Goal: Information Seeking & Learning: Find specific fact

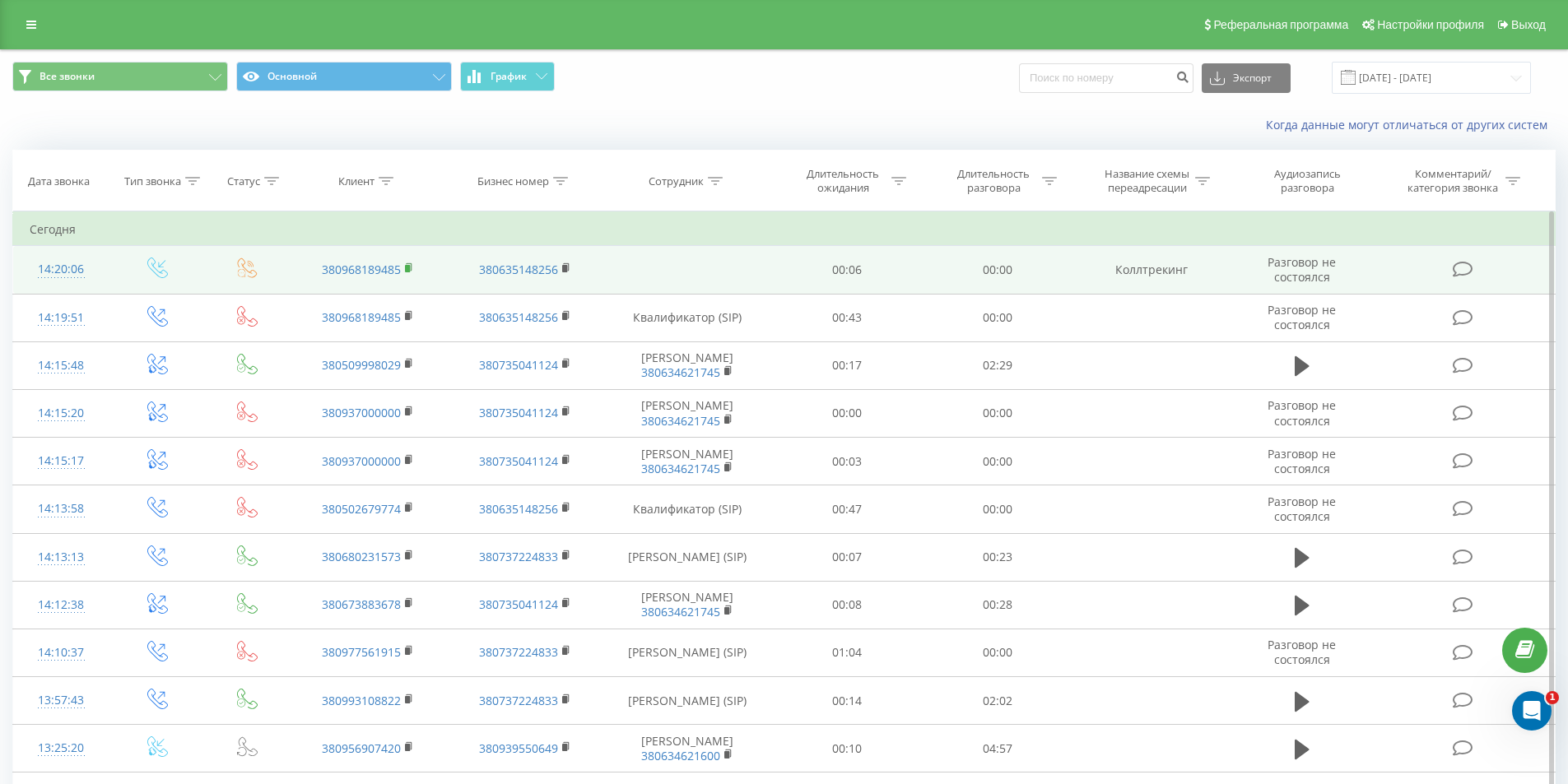
click at [410, 268] on rect at bounding box center [407, 269] width 5 height 8
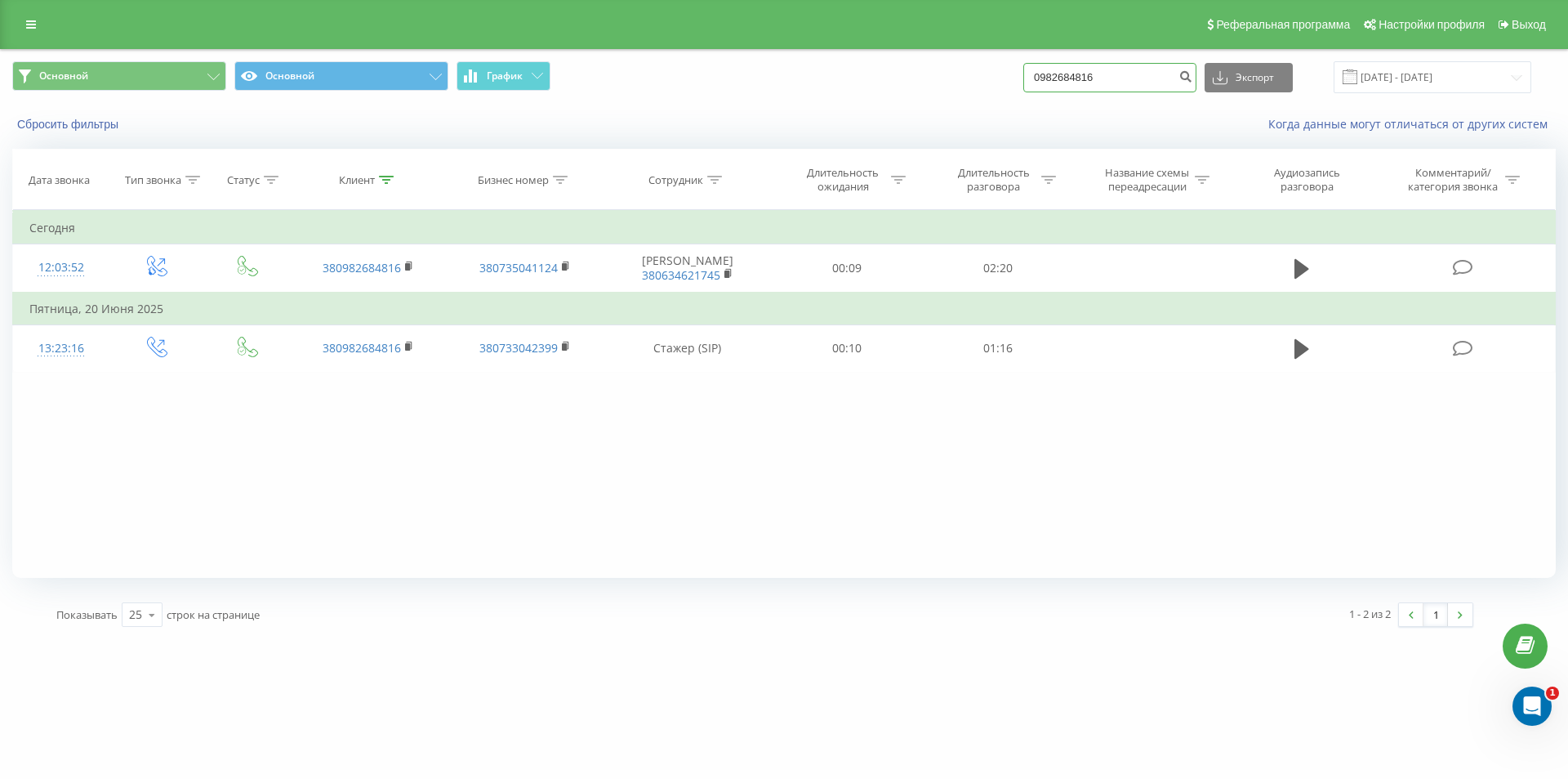
drag, startPoint x: 1130, startPoint y: 80, endPoint x: 978, endPoint y: 80, distance: 152.0
click at [978, 80] on div "Основной Основной График 0982684816 Экспорт .csv .xls .xlsx 22.05.2025 - 22.08.…" at bounding box center [784, 77] width 1544 height 32
paste input "380968189485"
type input "380968189485"
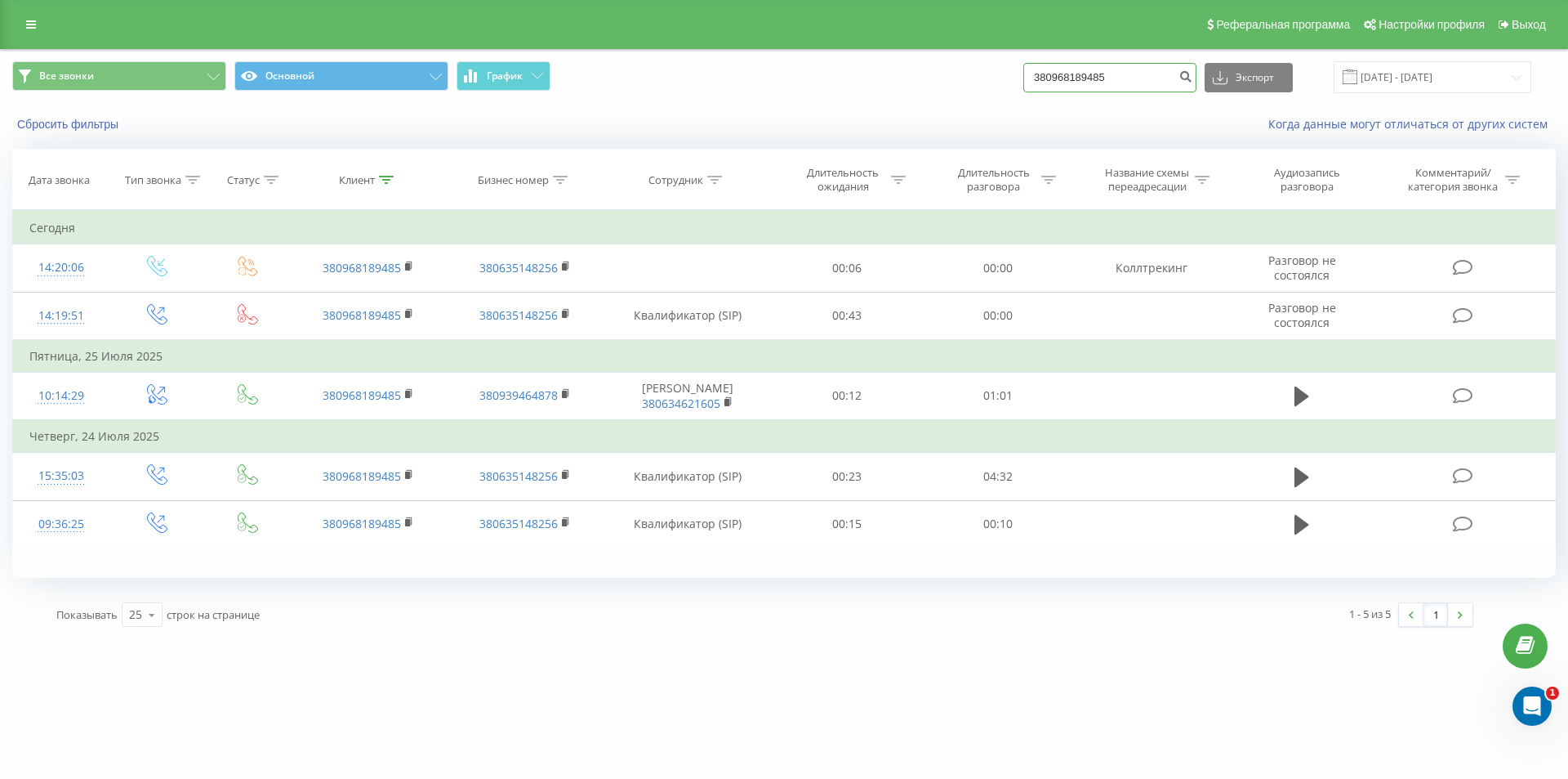
drag, startPoint x: 1141, startPoint y: 72, endPoint x: 967, endPoint y: 80, distance: 174.2
click at [968, 80] on div "Все звонки Основной График 380968189485 Экспорт .csv .xls .xlsx 22.05.2025 - 22…" at bounding box center [784, 77] width 1544 height 32
paste input "(50) 304-95-04"
type input "380503049504"
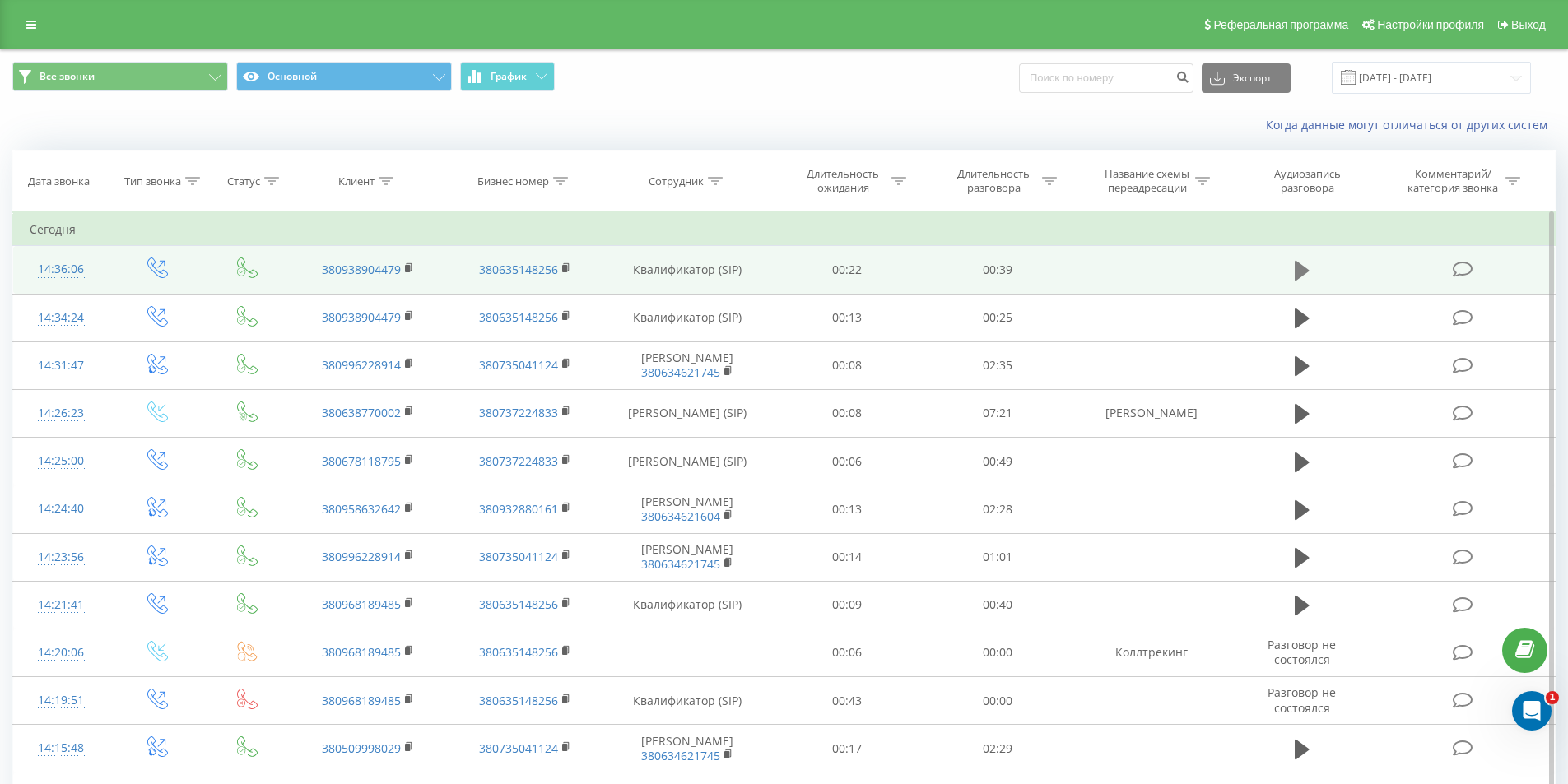
click at [1303, 269] on icon at bounding box center [1301, 270] width 14 height 19
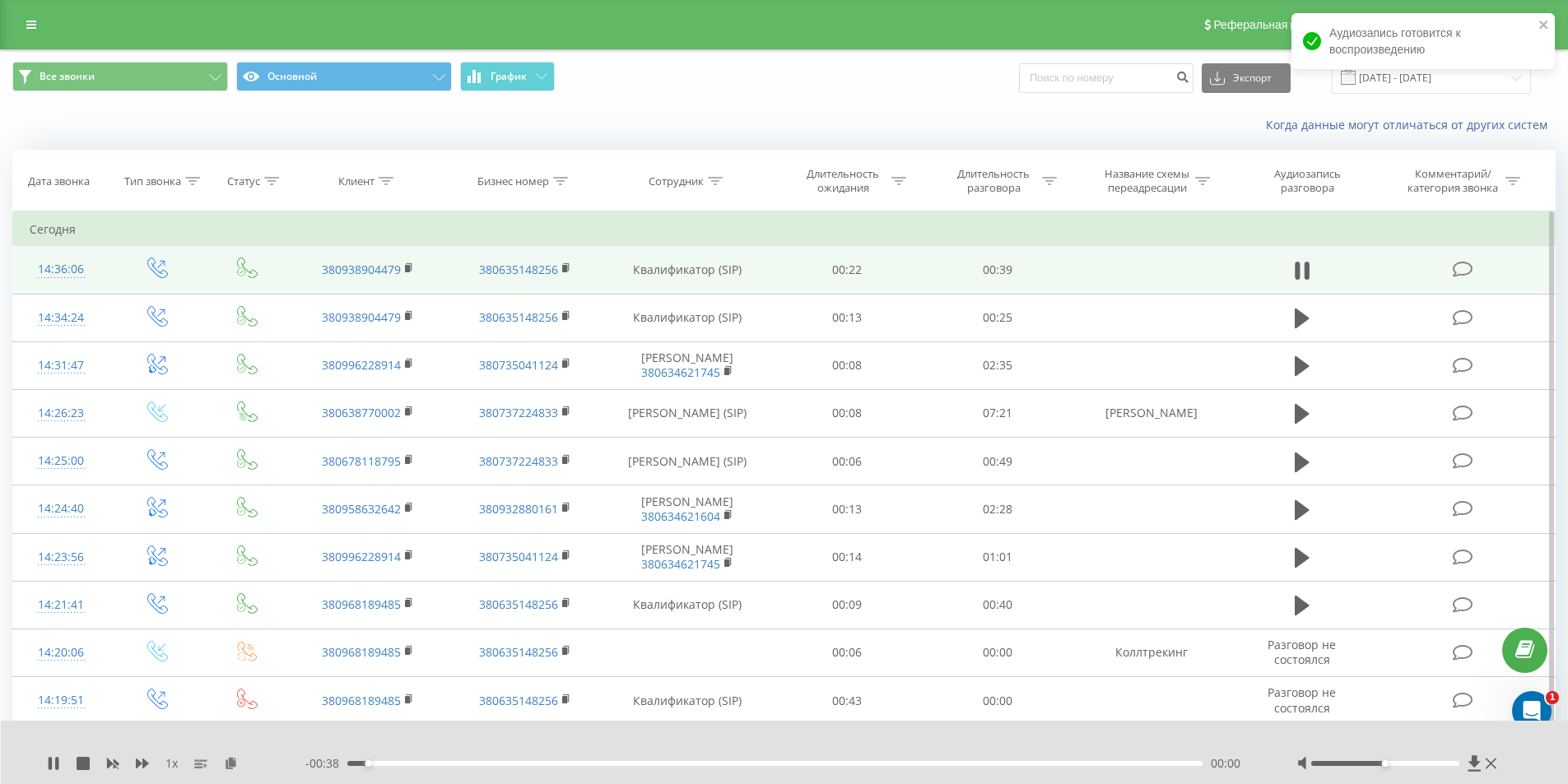
click at [405, 761] on div "00:00" at bounding box center [775, 763] width 856 height 5
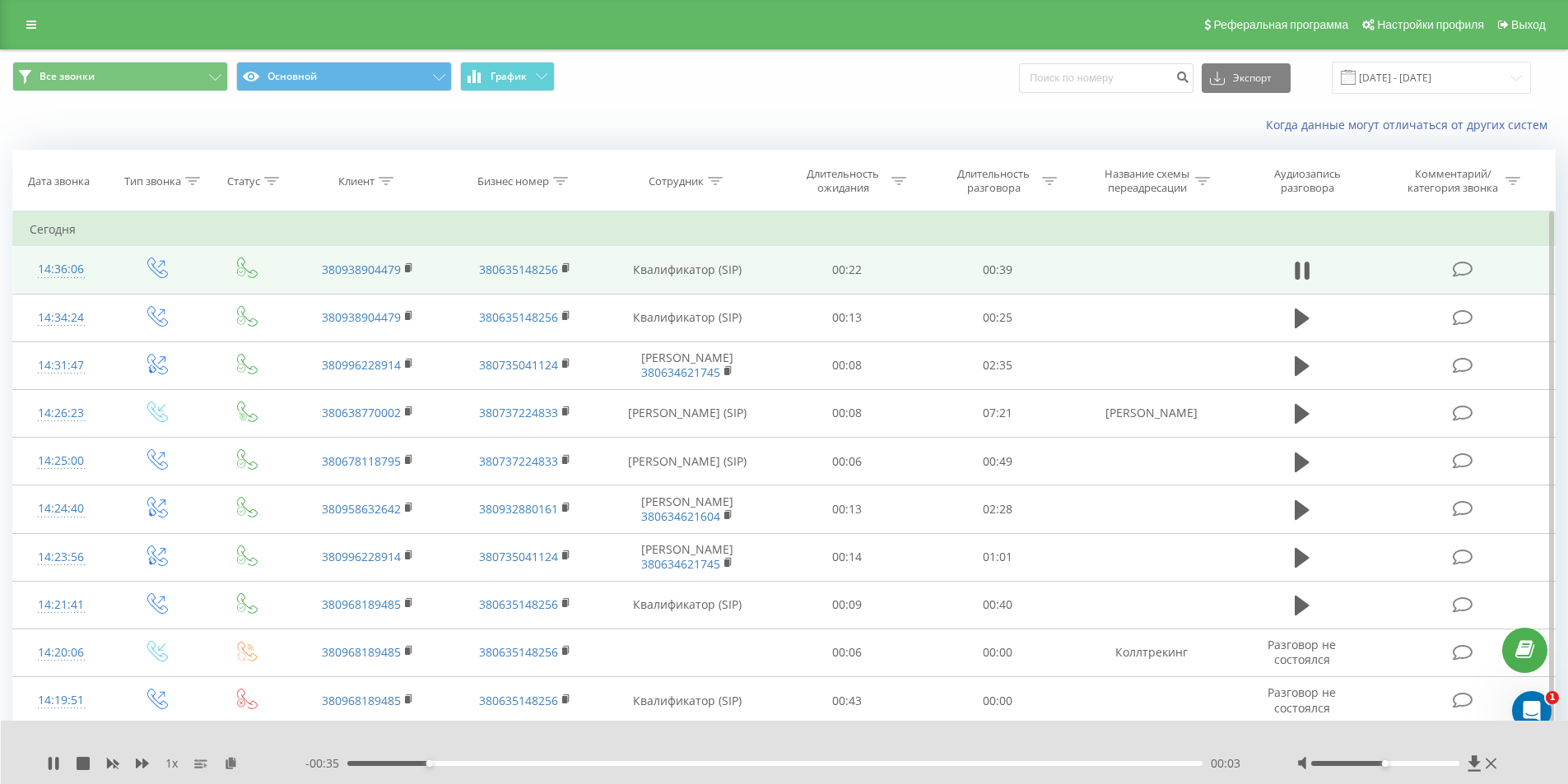
click at [491, 762] on div "00:03" at bounding box center [775, 763] width 856 height 5
click at [601, 769] on div "- 00:30 00:08 00:08" at bounding box center [780, 763] width 950 height 16
click at [605, 766] on div "- 00:29 00:09 00:09" at bounding box center [780, 763] width 950 height 16
click at [612, 762] on div "00:09" at bounding box center [775, 763] width 856 height 5
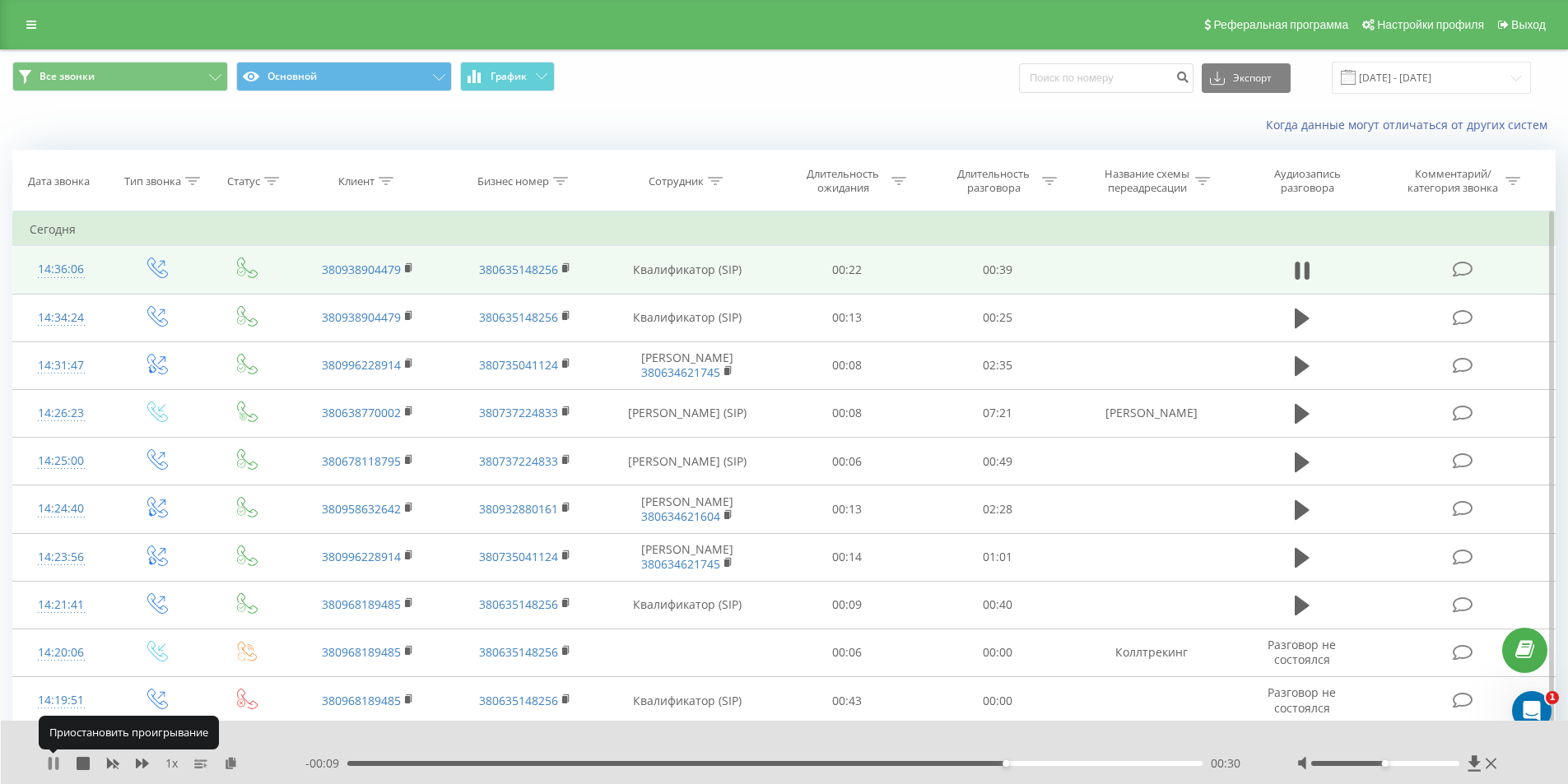
click at [52, 765] on icon at bounding box center [49, 764] width 3 height 14
